Goal: Transaction & Acquisition: Purchase product/service

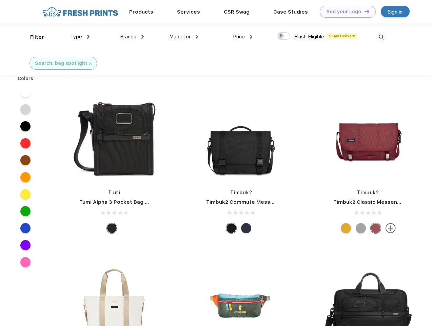
scroll to position [0, 0]
click at [345, 12] on link "Add your Logo Design Tool" at bounding box center [348, 12] width 56 height 12
click at [0, 0] on div "Design Tool" at bounding box center [0, 0] width 0 height 0
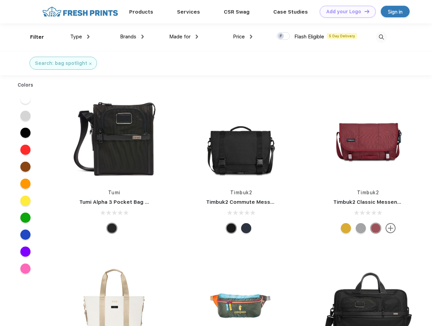
click at [364, 11] on link "Add your Logo Design Tool" at bounding box center [348, 12] width 56 height 12
click at [33, 37] on div "Filter" at bounding box center [37, 37] width 14 height 8
click at [80, 37] on span "Type" at bounding box center [76, 37] width 12 height 6
click at [132, 37] on span "Brands" at bounding box center [128, 37] width 16 height 6
click at [184, 37] on span "Made for" at bounding box center [179, 37] width 21 height 6
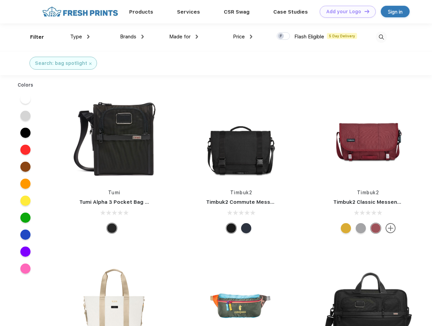
click at [243, 37] on span "Price" at bounding box center [239, 37] width 12 height 6
click at [284, 36] on div at bounding box center [283, 35] width 13 height 7
click at [281, 36] on input "checkbox" at bounding box center [279, 34] width 4 height 4
click at [381, 37] on img at bounding box center [381, 37] width 11 height 11
